Goal: Task Accomplishment & Management: Manage account settings

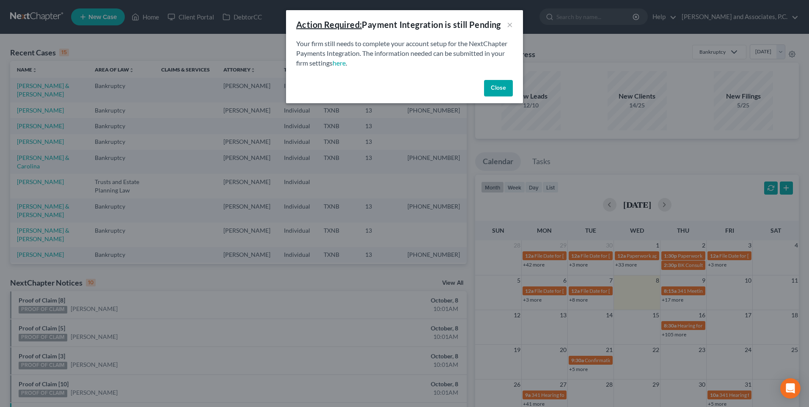
click at [497, 93] on button "Close" at bounding box center [498, 88] width 29 height 17
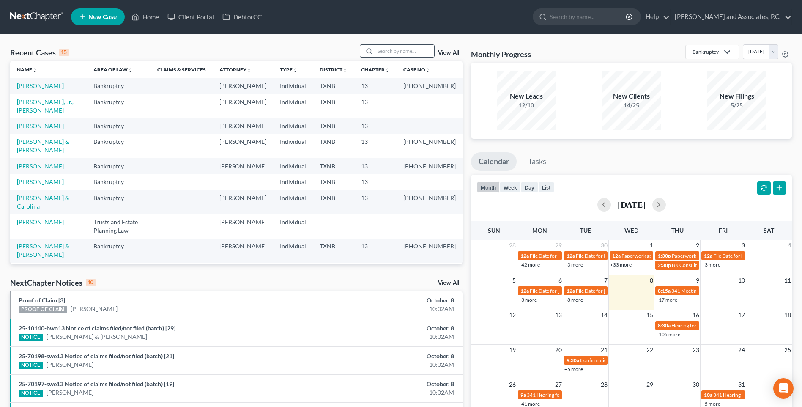
click at [408, 54] on input "search" at bounding box center [404, 51] width 59 height 12
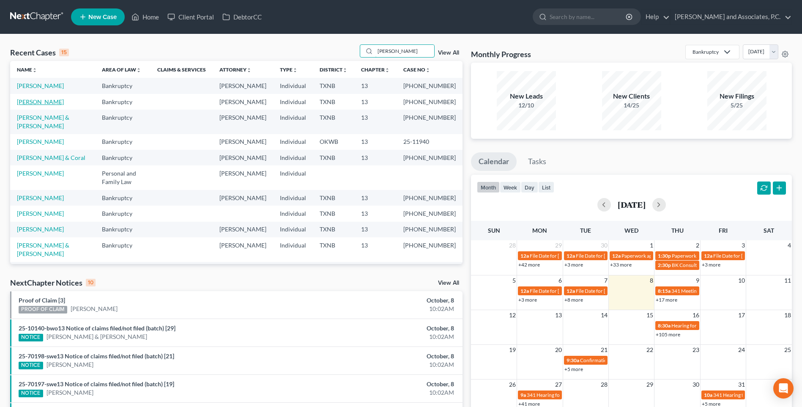
type input "stephens"
click at [45, 105] on link "Stephens, Baylee" at bounding box center [40, 101] width 47 height 7
select select "5"
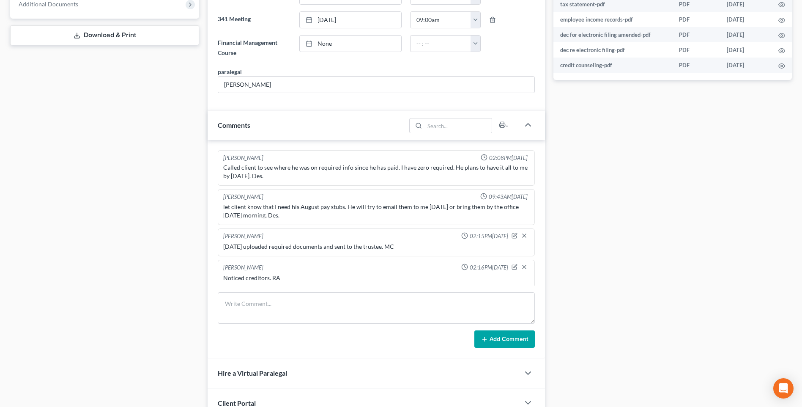
scroll to position [1914, 0]
click at [321, 44] on link "None" at bounding box center [351, 44] width 102 height 16
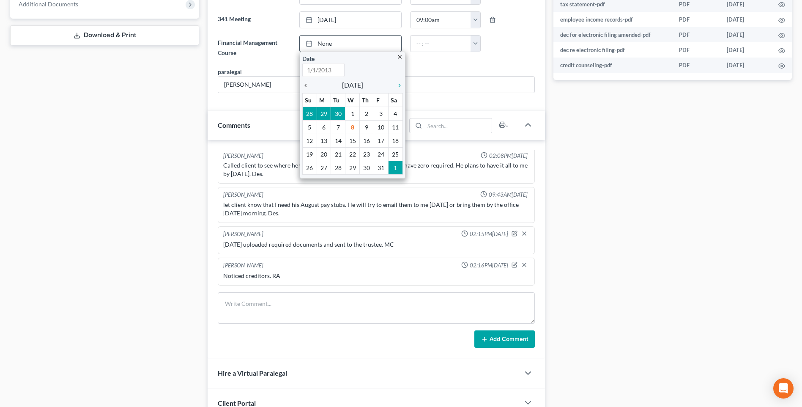
click at [305, 84] on icon "chevron_left" at bounding box center [307, 85] width 11 height 7
type input "10/8/2025"
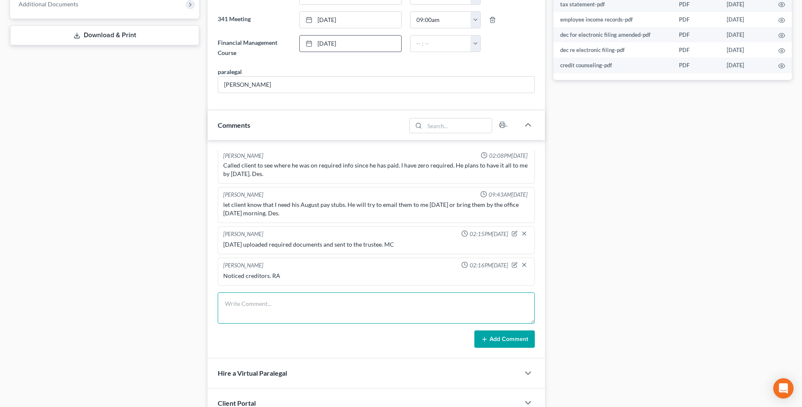
click at [248, 309] on textarea at bounding box center [376, 307] width 317 height 31
type textarea "Set up file and mailed copy of petition to the client. RA"
click at [499, 340] on button "Add Comment" at bounding box center [505, 339] width 60 height 18
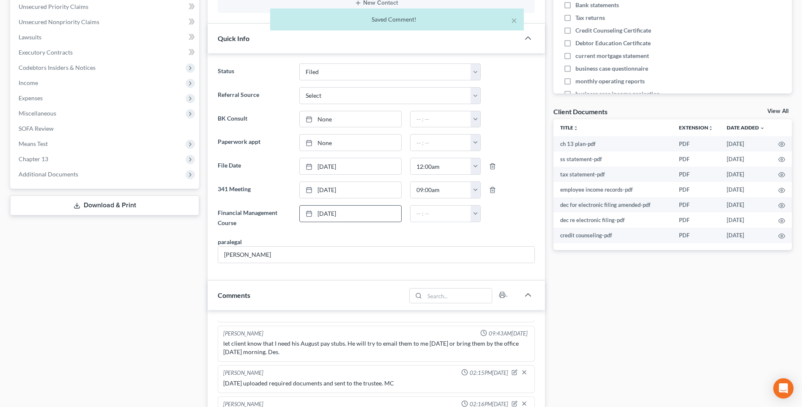
scroll to position [42, 0]
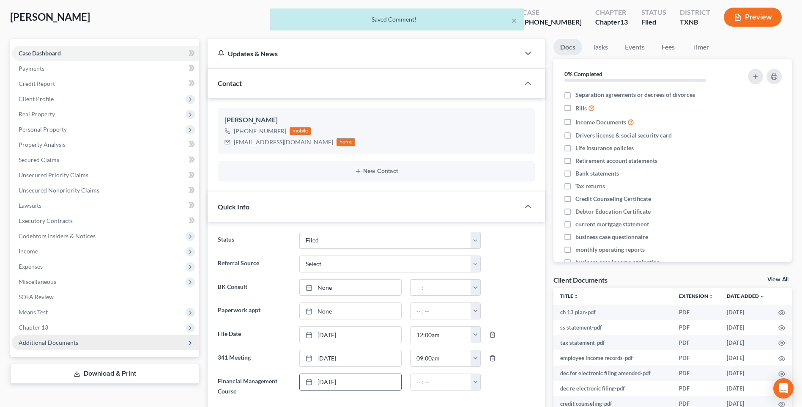
click at [66, 344] on span "Additional Documents" at bounding box center [49, 342] width 60 height 7
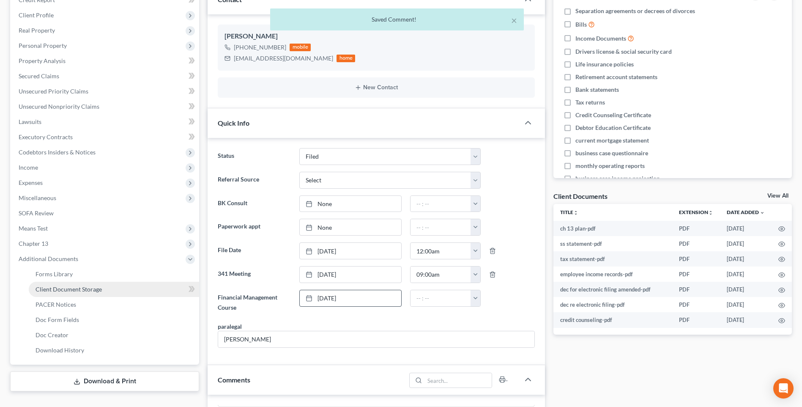
scroll to position [127, 0]
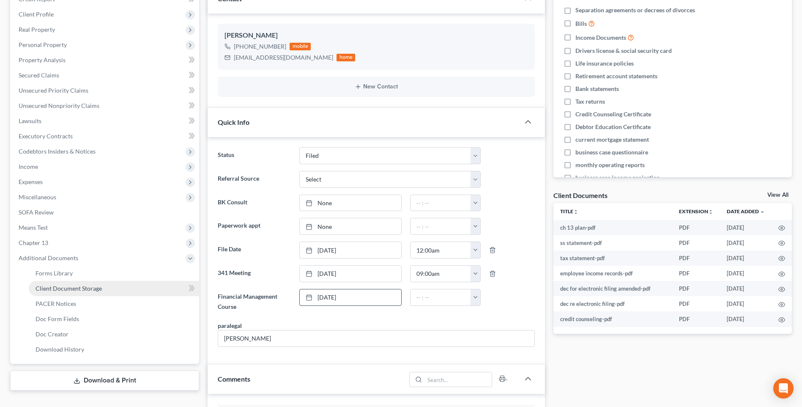
click at [69, 286] on span "Client Document Storage" at bounding box center [69, 288] width 66 height 7
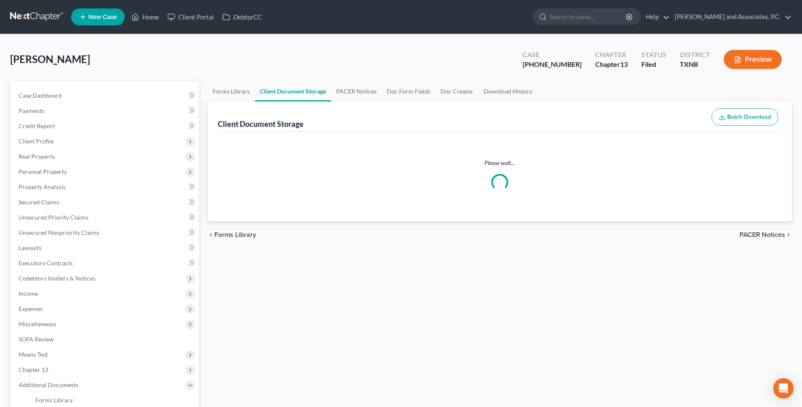
select select "18"
select select "21"
select select "10"
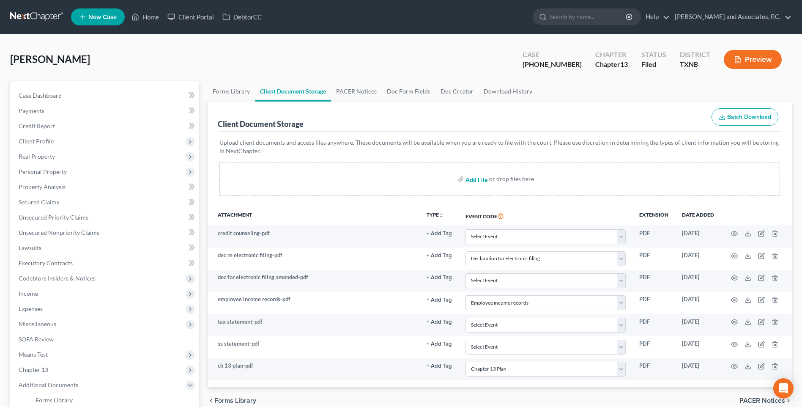
click at [472, 181] on input "file" at bounding box center [476, 178] width 20 height 15
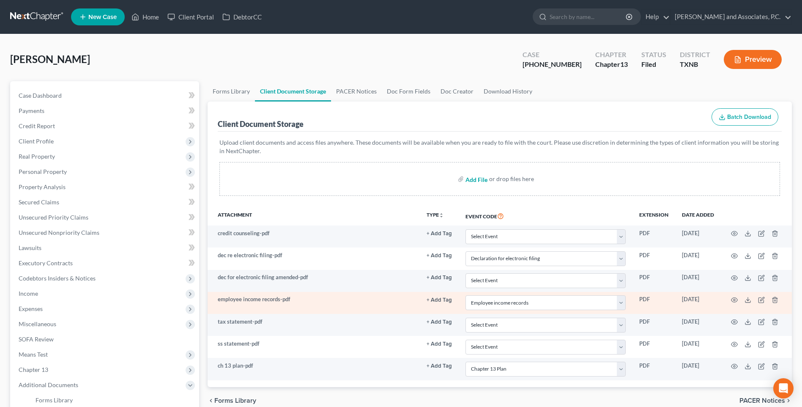
scroll to position [127, 0]
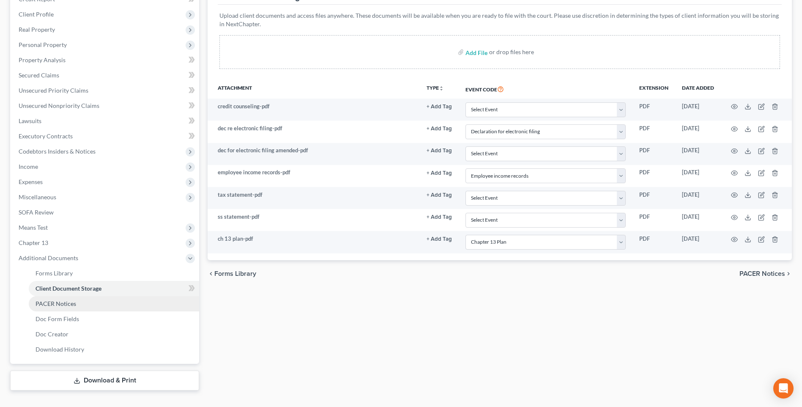
click at [56, 302] on span "PACER Notices" at bounding box center [56, 303] width 41 height 7
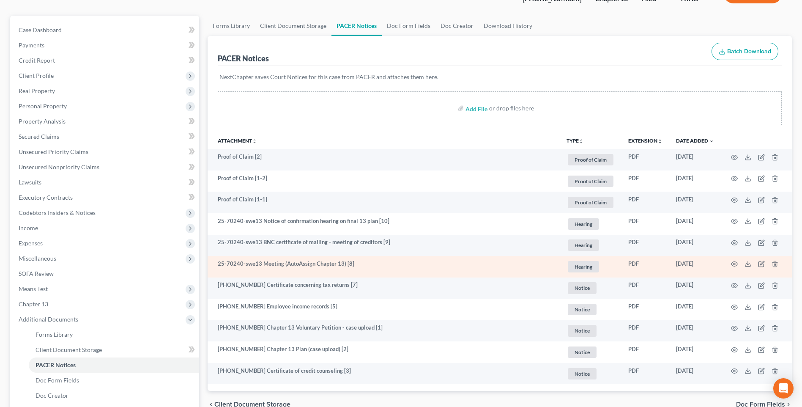
scroll to position [85, 0]
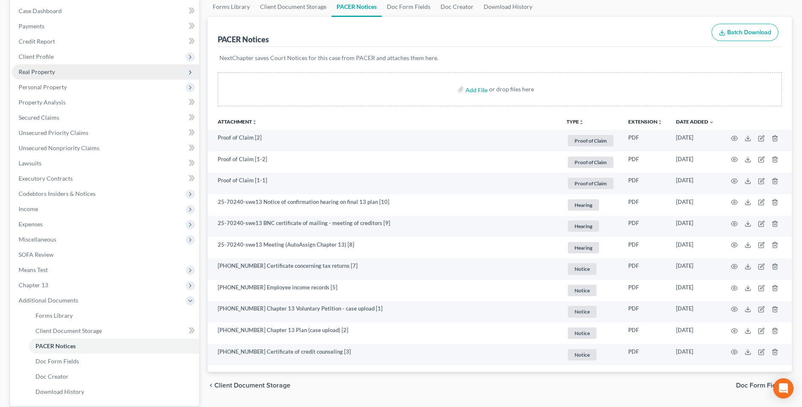
click at [55, 299] on span "Additional Documents" at bounding box center [49, 299] width 60 height 7
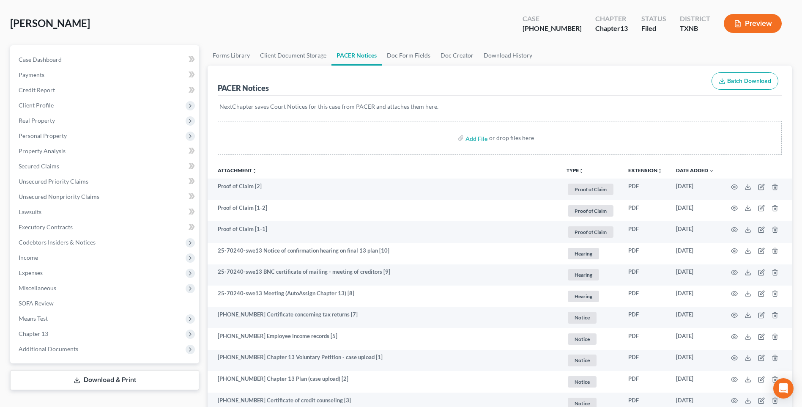
scroll to position [0, 0]
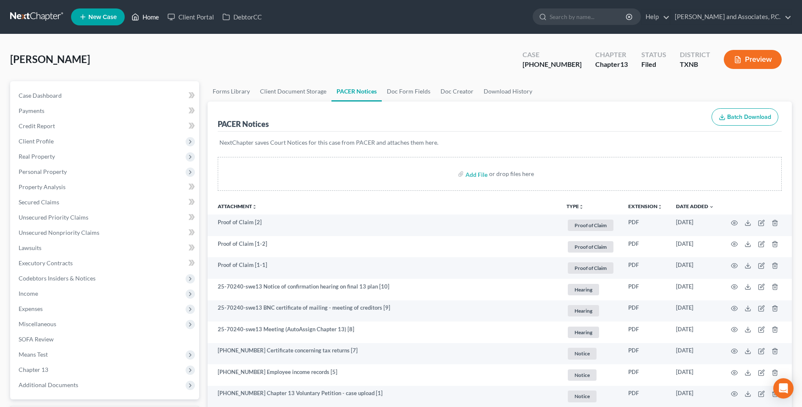
click at [151, 19] on link "Home" at bounding box center [145, 16] width 36 height 15
